Goal: Information Seeking & Learning: Learn about a topic

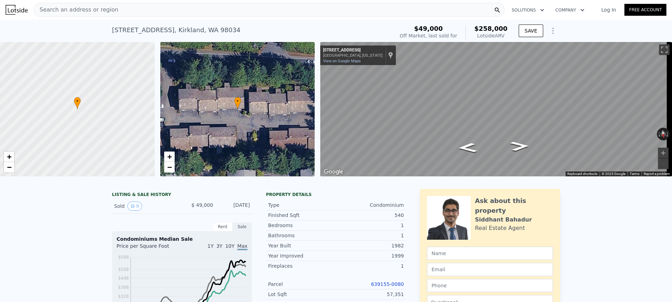
click at [16, 9] on img at bounding box center [17, 10] width 22 height 10
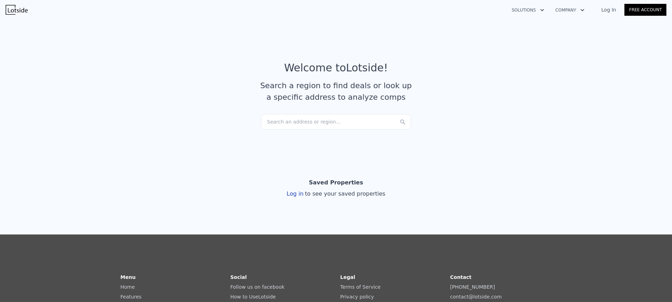
click at [289, 193] on div "Log in to see your saved properties" at bounding box center [336, 194] width 99 height 8
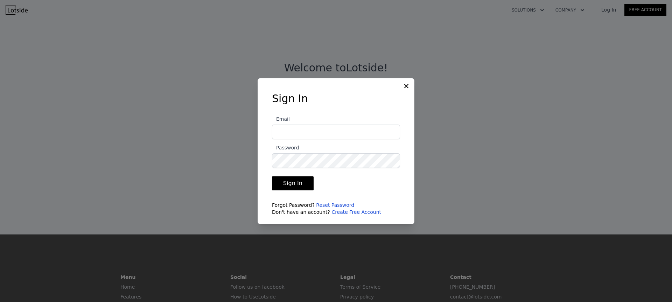
type input "[EMAIL_ADDRESS][DOMAIN_NAME]"
click at [296, 187] on button "Sign In" at bounding box center [293, 183] width 42 height 14
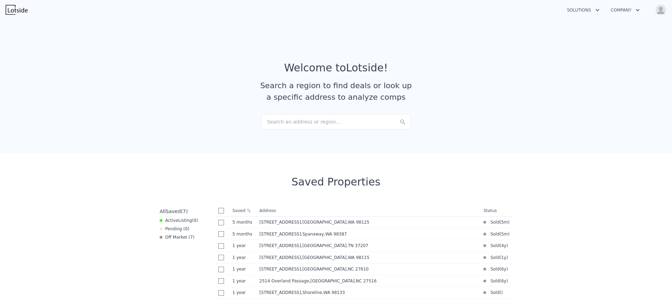
click at [667, 13] on div "Solutions Company Open main menu Open user menu" at bounding box center [336, 9] width 672 height 17
click at [665, 13] on img "button" at bounding box center [660, 9] width 11 height 11
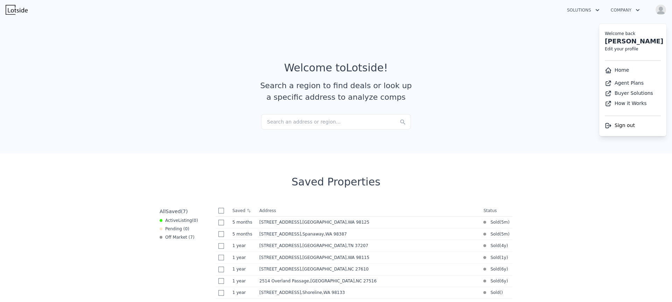
click at [622, 126] on span "Sign out" at bounding box center [625, 125] width 20 height 6
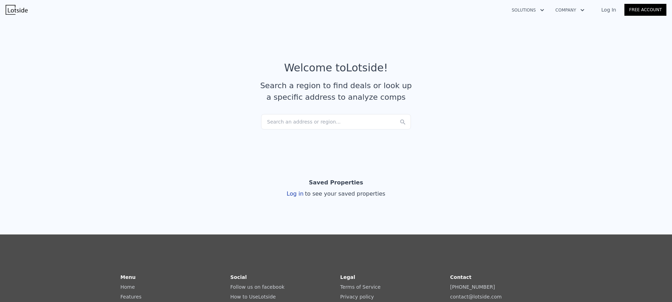
click at [614, 9] on link "Log In" at bounding box center [608, 9] width 31 height 7
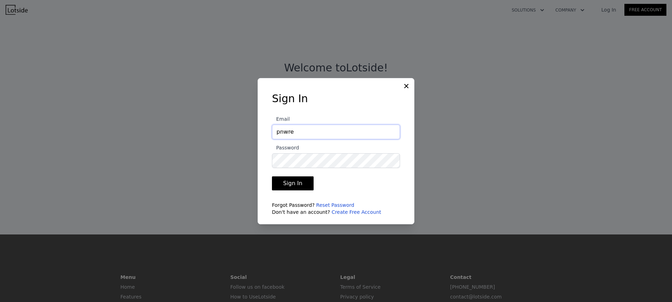
type input "[EMAIL_ADDRESS][DOMAIN_NAME]"
click at [269, 157] on div "Sign In Email [EMAIL_ADDRESS][DOMAIN_NAME] Password Sign In Forgot Password? Re…" at bounding box center [336, 156] width 150 height 129
click at [302, 185] on button "Sign In" at bounding box center [293, 183] width 42 height 14
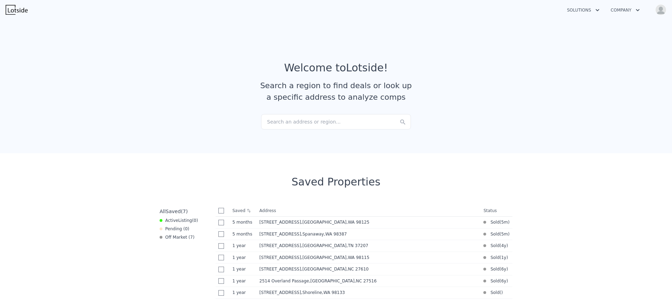
click at [658, 12] on img "button" at bounding box center [660, 9] width 11 height 11
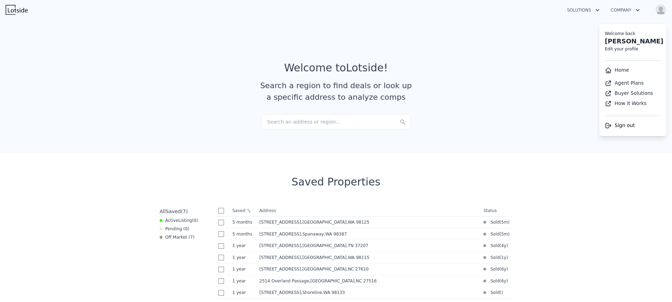
click at [496, 83] on article "Welcome to Lotside ! Search a region to find deals or look up a specific addres…" at bounding box center [336, 88] width 448 height 52
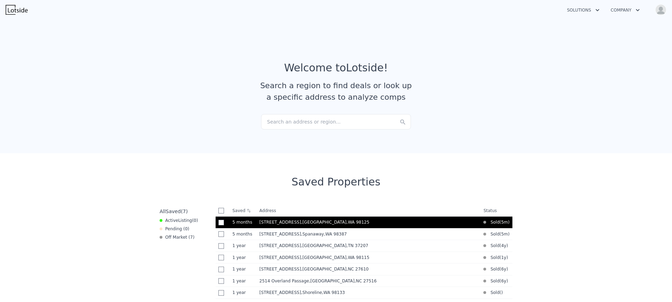
click at [286, 217] on td "[STREET_ADDRESS]" at bounding box center [369, 223] width 224 height 12
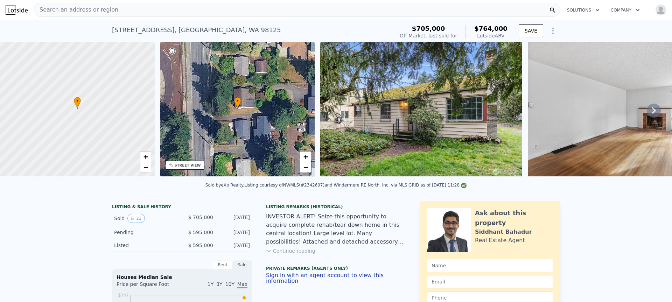
click at [594, 13] on icon "button" at bounding box center [597, 10] width 7 height 8
click at [544, 21] on div "12042 5th Ave NE , Seattle , WA 98125 Sold Mar 2025 for $705k (~ARV $764k ) $70…" at bounding box center [336, 31] width 448 height 22
click at [551, 31] on icon "Show Options" at bounding box center [553, 31] width 8 height 8
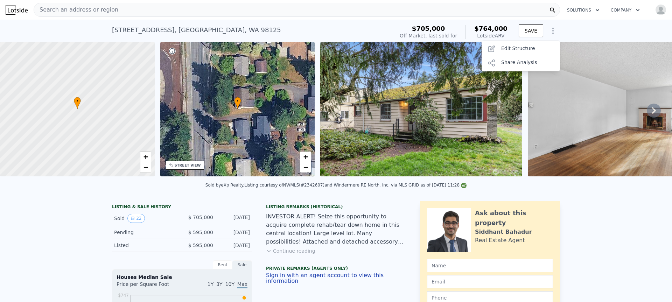
click at [571, 31] on div "12042 5th Ave NE , Seattle , WA 98125 Sold Mar 2025 for $705k (~ARV $764k ) $70…" at bounding box center [336, 31] width 672 height 22
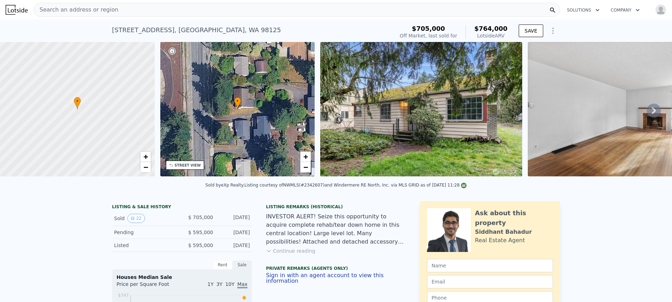
click at [153, 7] on div "Search an address or region" at bounding box center [297, 10] width 526 height 14
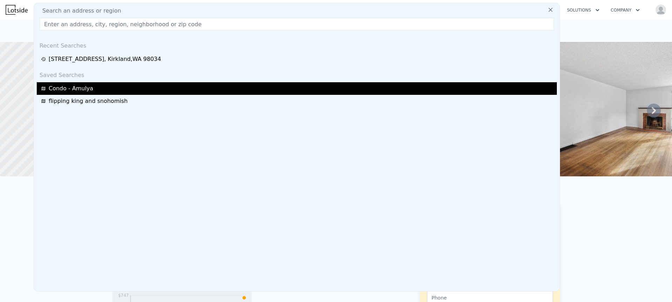
click at [85, 88] on span "Condo - Amulya" at bounding box center [71, 88] width 44 height 8
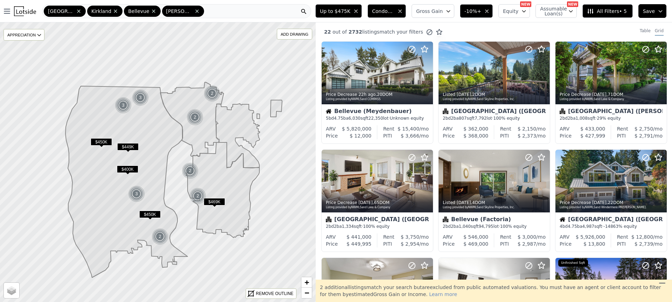
click at [659, 15] on button "Save" at bounding box center [652, 11] width 28 height 14
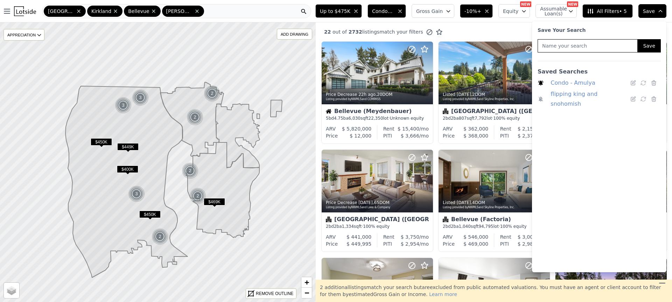
click at [539, 82] on icon at bounding box center [540, 82] width 5 height 5
click at [313, 3] on nav "Open main menu Seattle Kirkland Bellevue Redmond" at bounding box center [156, 11] width 313 height 22
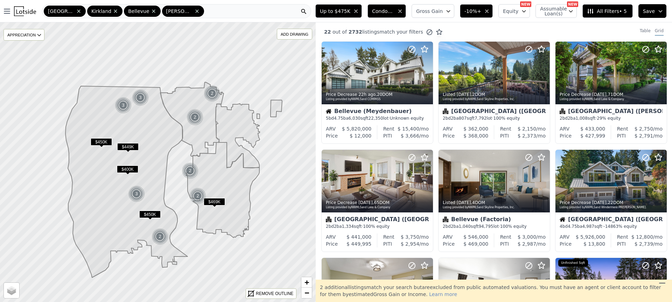
click at [31, 13] on img at bounding box center [25, 11] width 22 height 10
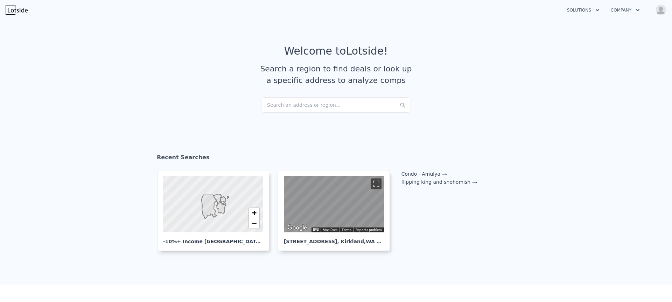
click at [283, 107] on div "Search an address or region..." at bounding box center [336, 104] width 150 height 15
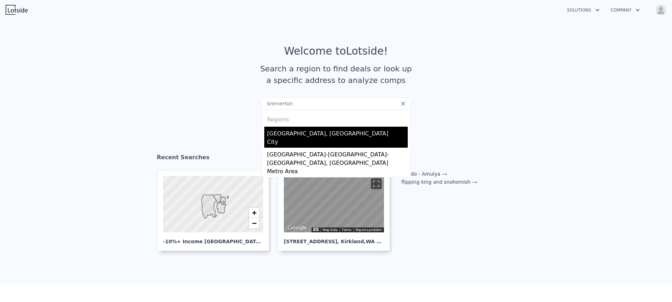
type input "bremerton"
click at [279, 136] on div "Bremerton, WA" at bounding box center [337, 132] width 141 height 11
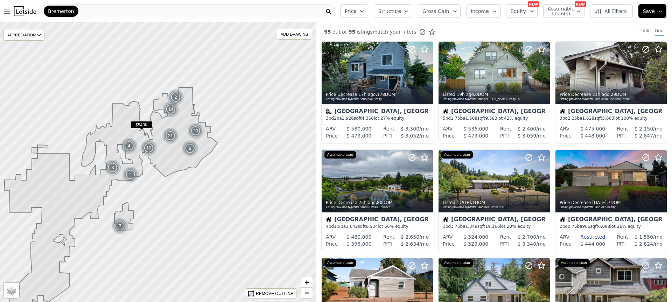
click at [365, 11] on icon "button" at bounding box center [362, 11] width 6 height 6
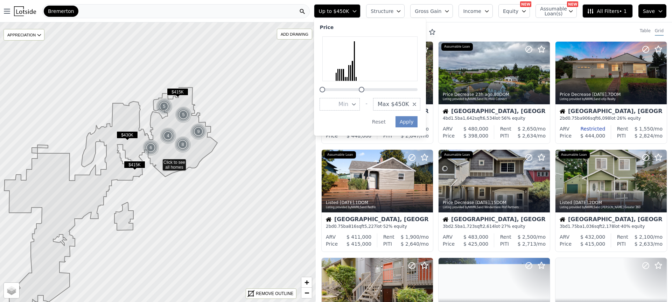
drag, startPoint x: 450, startPoint y: 89, endPoint x: 393, endPoint y: 88, distance: 56.7
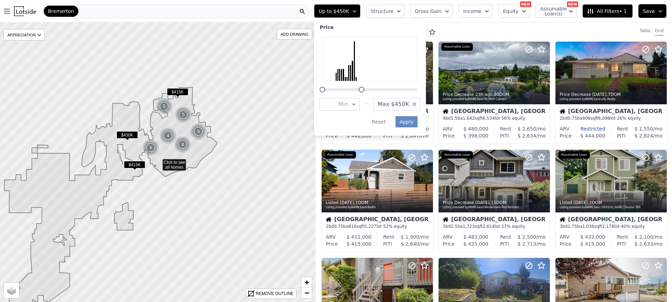
click at [393, 85] on div at bounding box center [370, 85] width 101 height 0
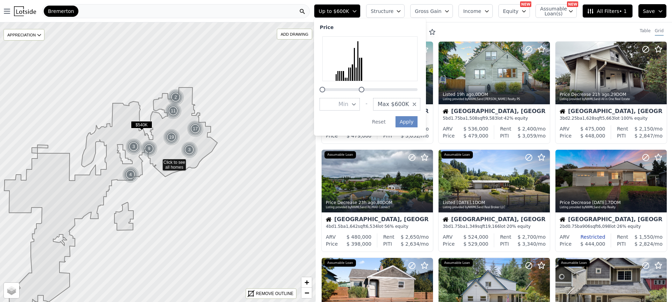
click at [393, 14] on span "Structure" at bounding box center [382, 11] width 22 height 7
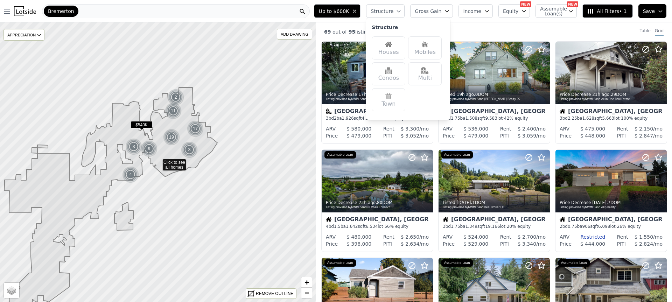
click at [393, 55] on div "Houses" at bounding box center [389, 47] width 34 height 23
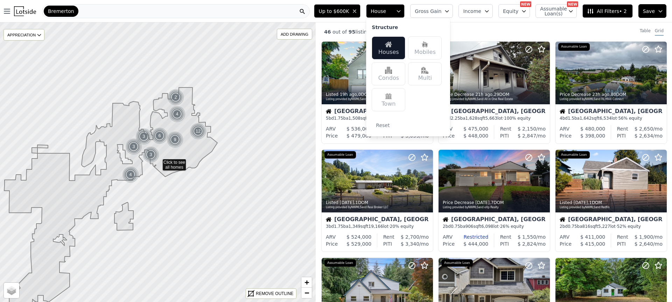
click at [422, 73] on div "Multi" at bounding box center [425, 73] width 34 height 23
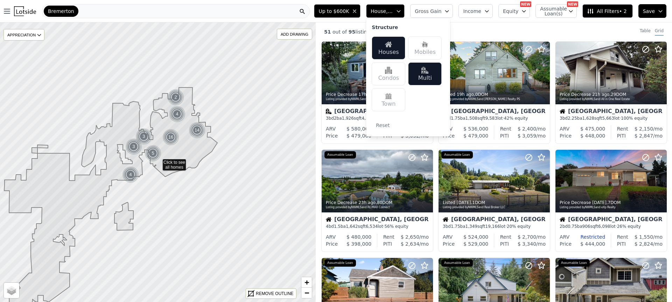
click at [431, 6] on button "Gross Gain" at bounding box center [431, 11] width 43 height 14
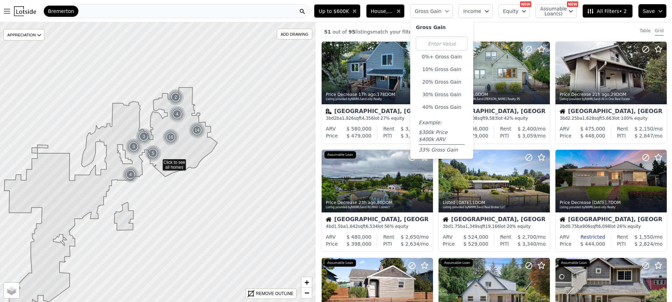
click at [482, 16] on button "Income" at bounding box center [475, 11] width 34 height 14
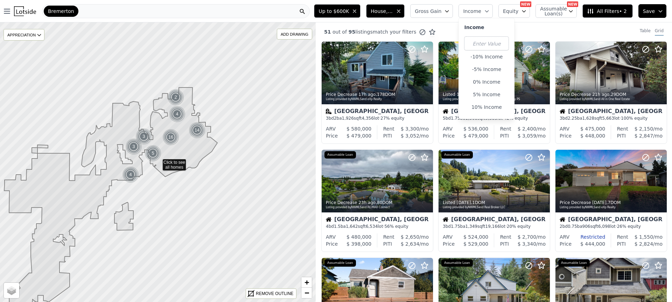
click at [511, 14] on button "Equity" at bounding box center [513, 11] width 31 height 14
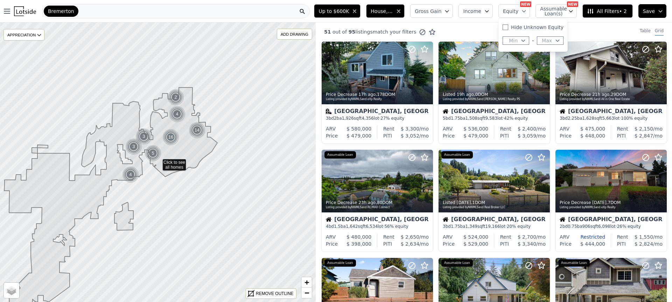
click at [549, 13] on span "Assumable Loan(s)" at bounding box center [551, 11] width 22 height 10
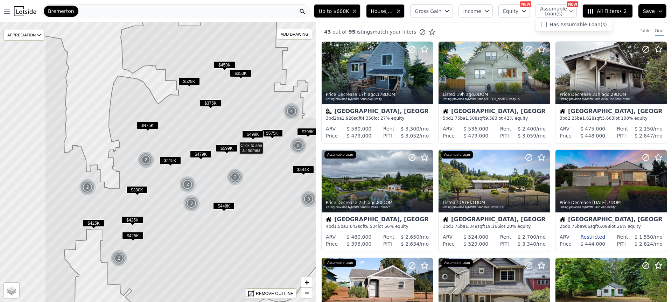
click at [242, 115] on icon at bounding box center [211, 147] width 332 height 334
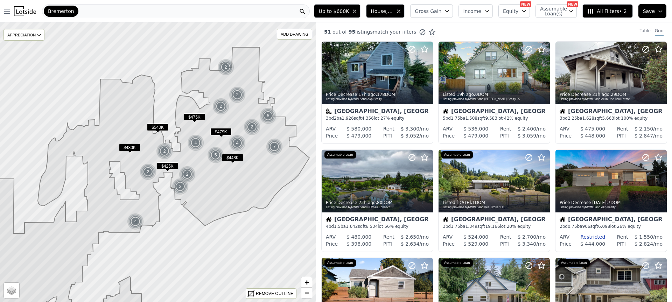
click at [397, 14] on button "House, Multifamily" at bounding box center [385, 11] width 38 height 14
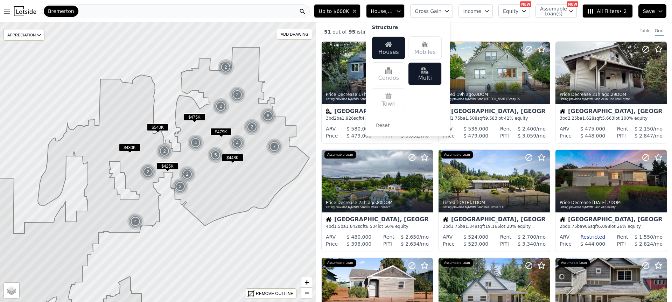
click at [452, 15] on button "Gross Gain" at bounding box center [431, 11] width 43 height 14
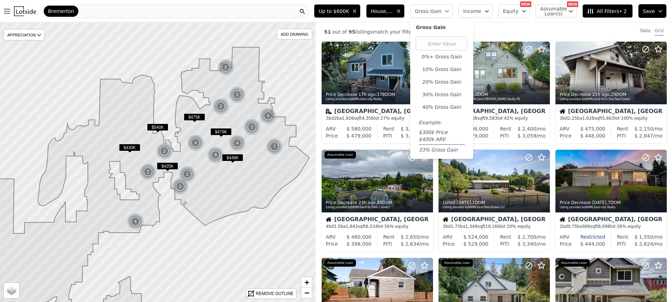
click at [480, 15] on button "Income" at bounding box center [475, 11] width 34 height 14
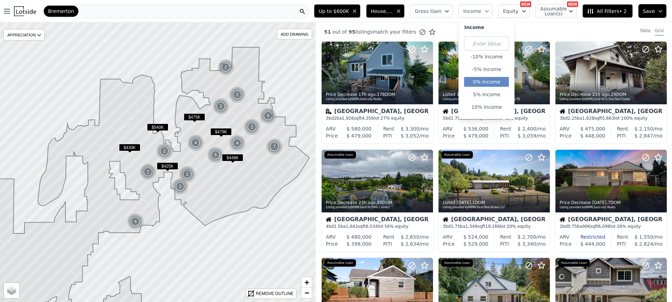
click at [484, 83] on button "0% Income" at bounding box center [486, 82] width 45 height 10
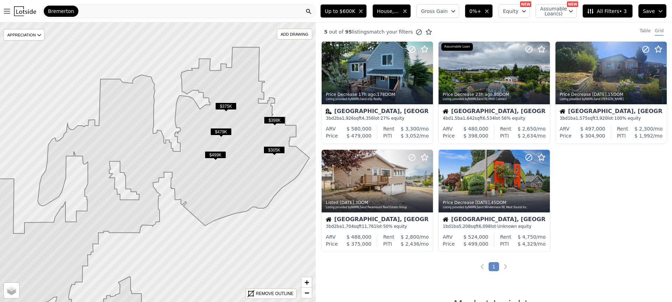
click at [401, 16] on button "House, Multifamily" at bounding box center [391, 11] width 38 height 14
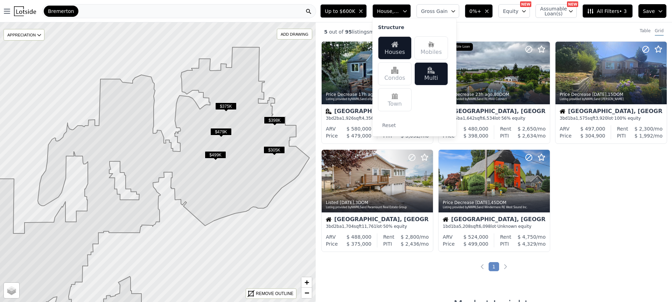
click at [402, 52] on div "Houses" at bounding box center [395, 47] width 34 height 23
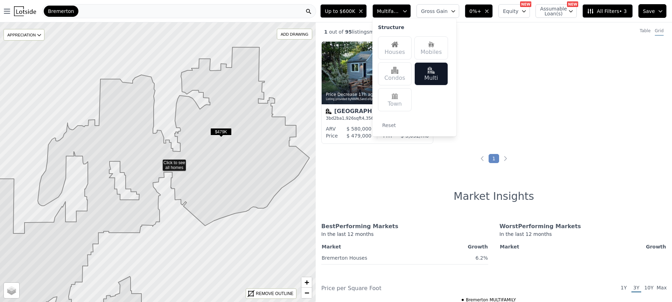
click at [501, 117] on div "Price Decrease 17h ago , 178 DOM Listing provided by NWMLS and eXp Realty Breme…" at bounding box center [494, 95] width 356 height 108
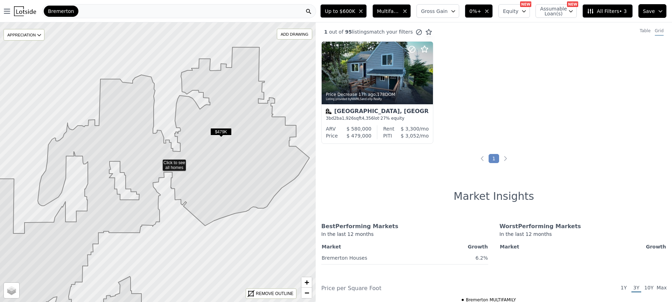
click at [479, 11] on span "0%+" at bounding box center [475, 11] width 12 height 7
click at [477, 83] on button "0% Income" at bounding box center [492, 82] width 45 height 10
